Goal: Information Seeking & Learning: Learn about a topic

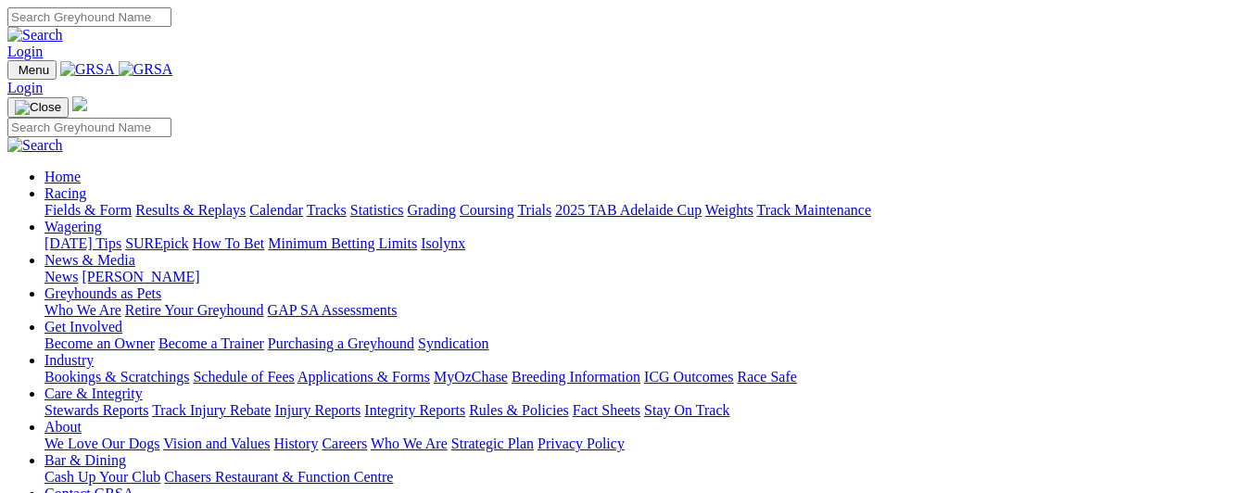
scroll to position [834, 0]
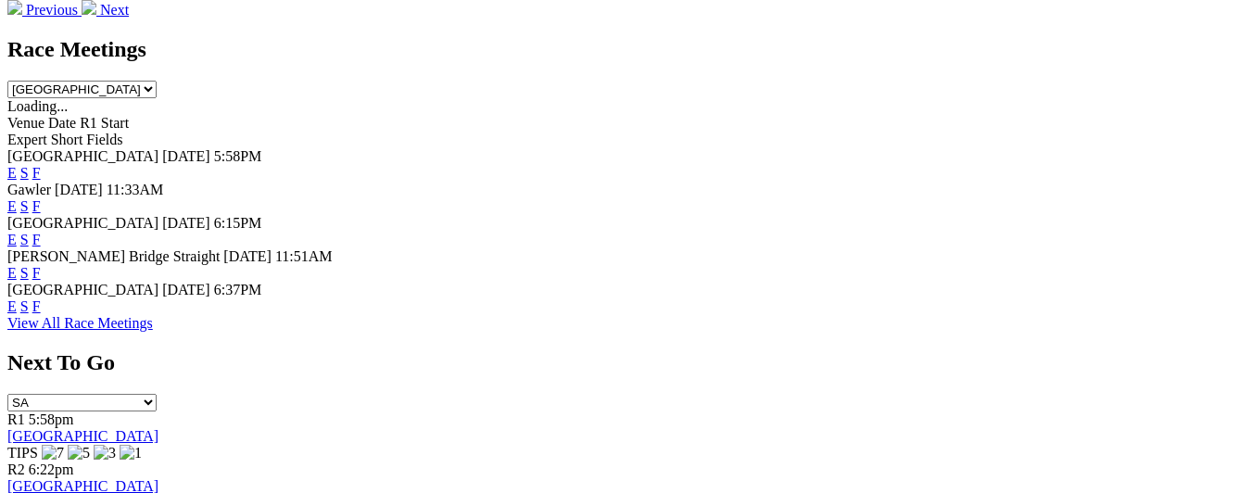
click at [705, 320] on div "View All Race Meetings" at bounding box center [626, 323] width 1238 height 17
click at [41, 298] on link "F" at bounding box center [36, 306] width 8 height 16
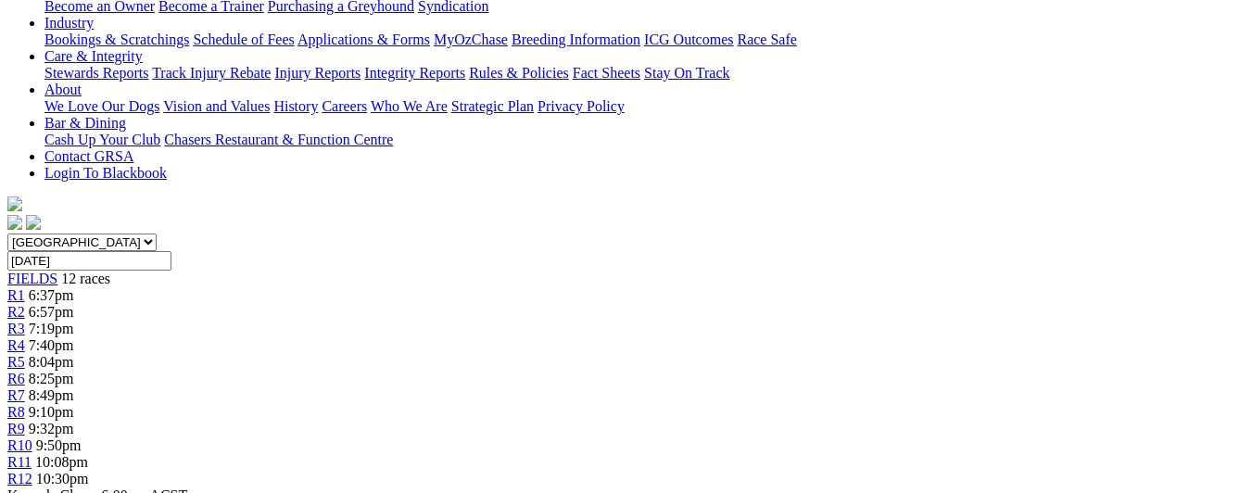
scroll to position [463, 0]
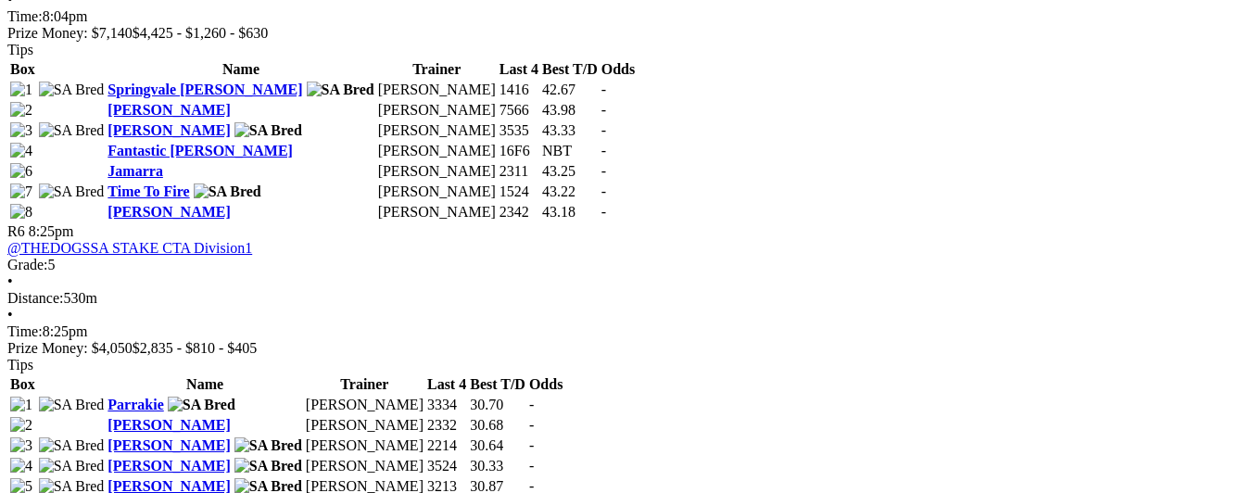
scroll to position [2410, 0]
